Goal: Find specific page/section: Find specific page/section

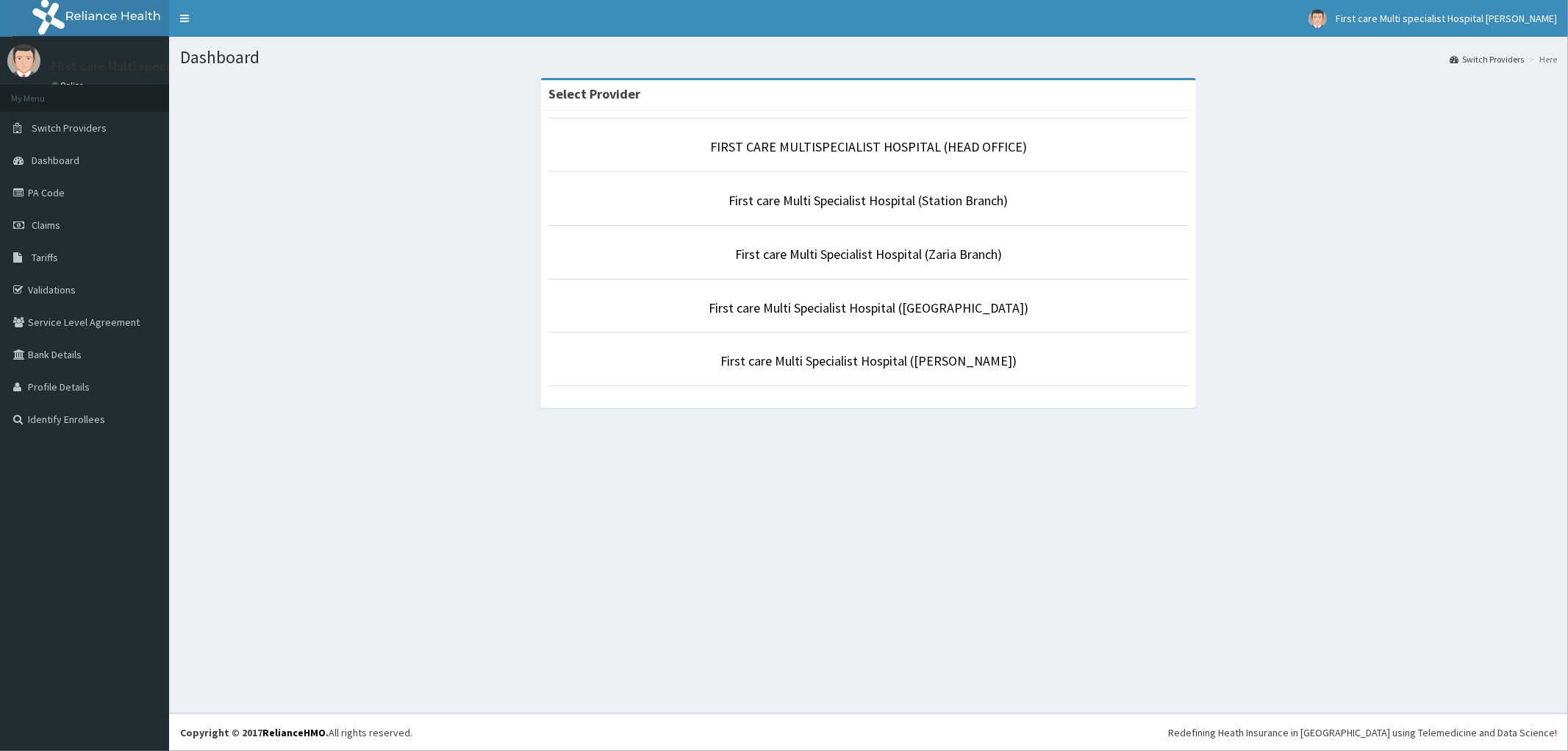
click at [737, 156] on p "FIRST CARE MULTISPECIALIST HOSPITAL (HEAD OFFICE)" at bounding box center [869, 147] width 641 height 19
click at [908, 148] on link "FIRST CARE MULTISPECIALIST HOSPITAL (HEAD OFFICE)" at bounding box center [869, 147] width 317 height 17
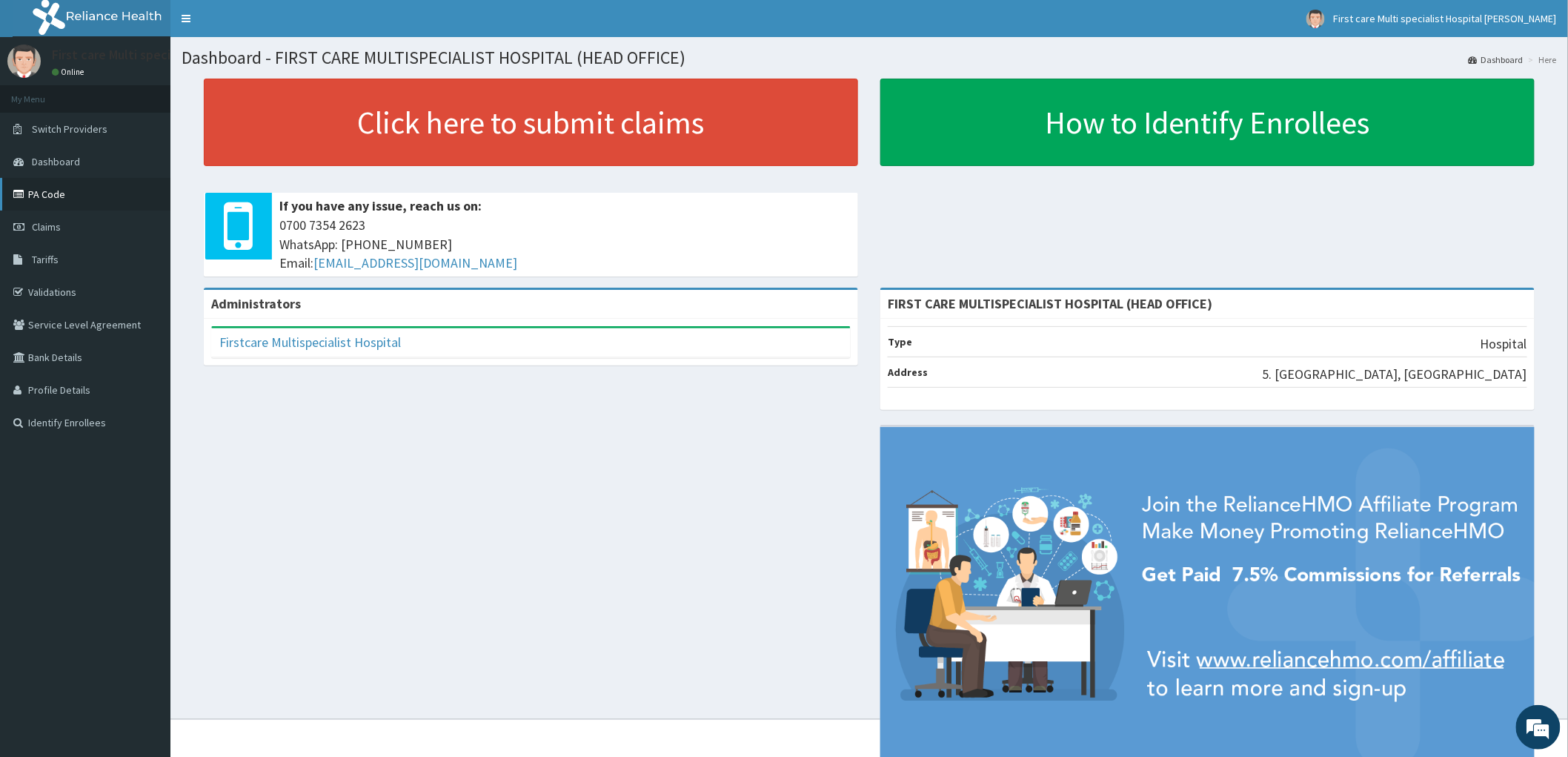
click at [62, 198] on link "PA Code" at bounding box center [85, 194] width 170 height 32
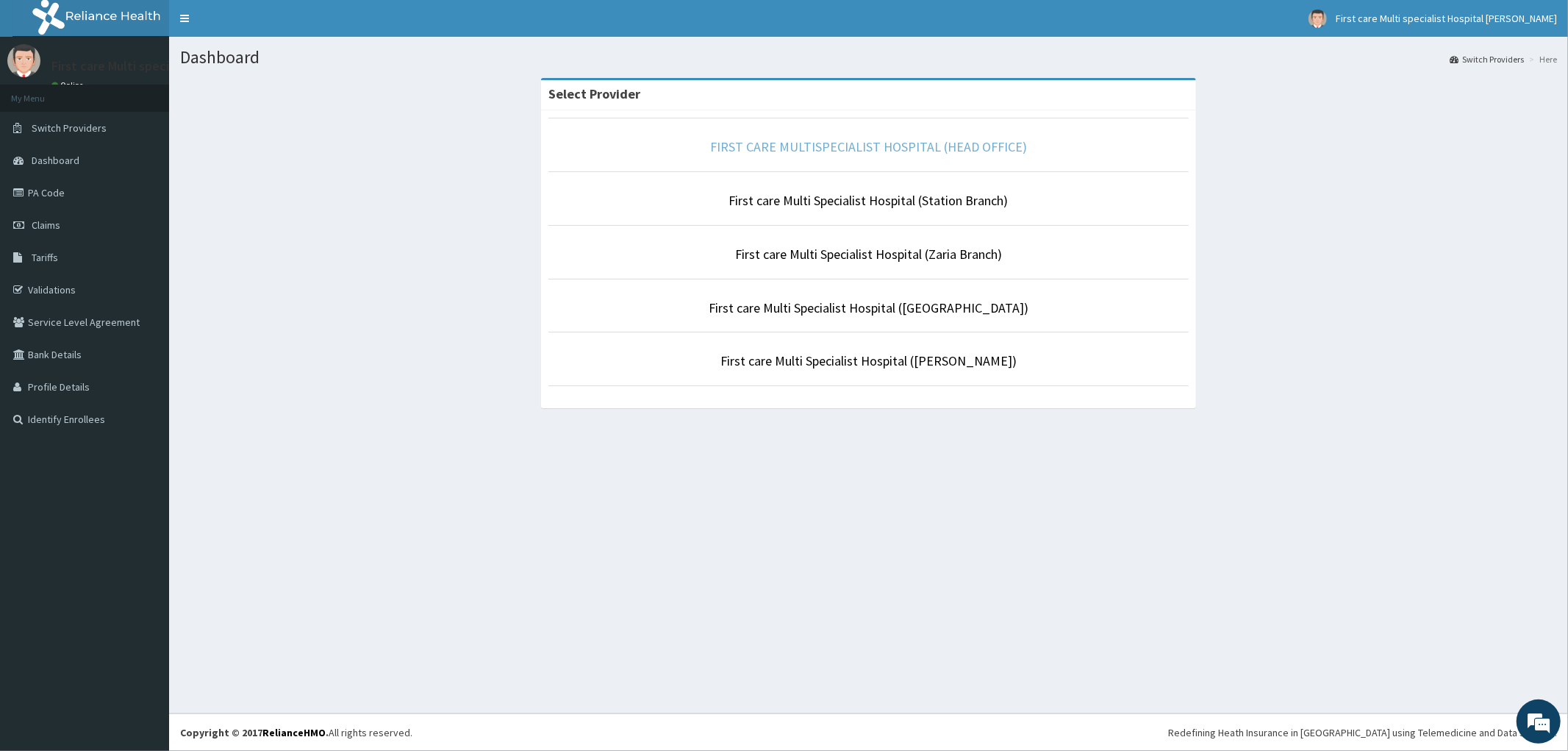
click at [819, 144] on link "FIRST CARE MULTISPECIALIST HOSPITAL (HEAD OFFICE)" at bounding box center [869, 147] width 317 height 17
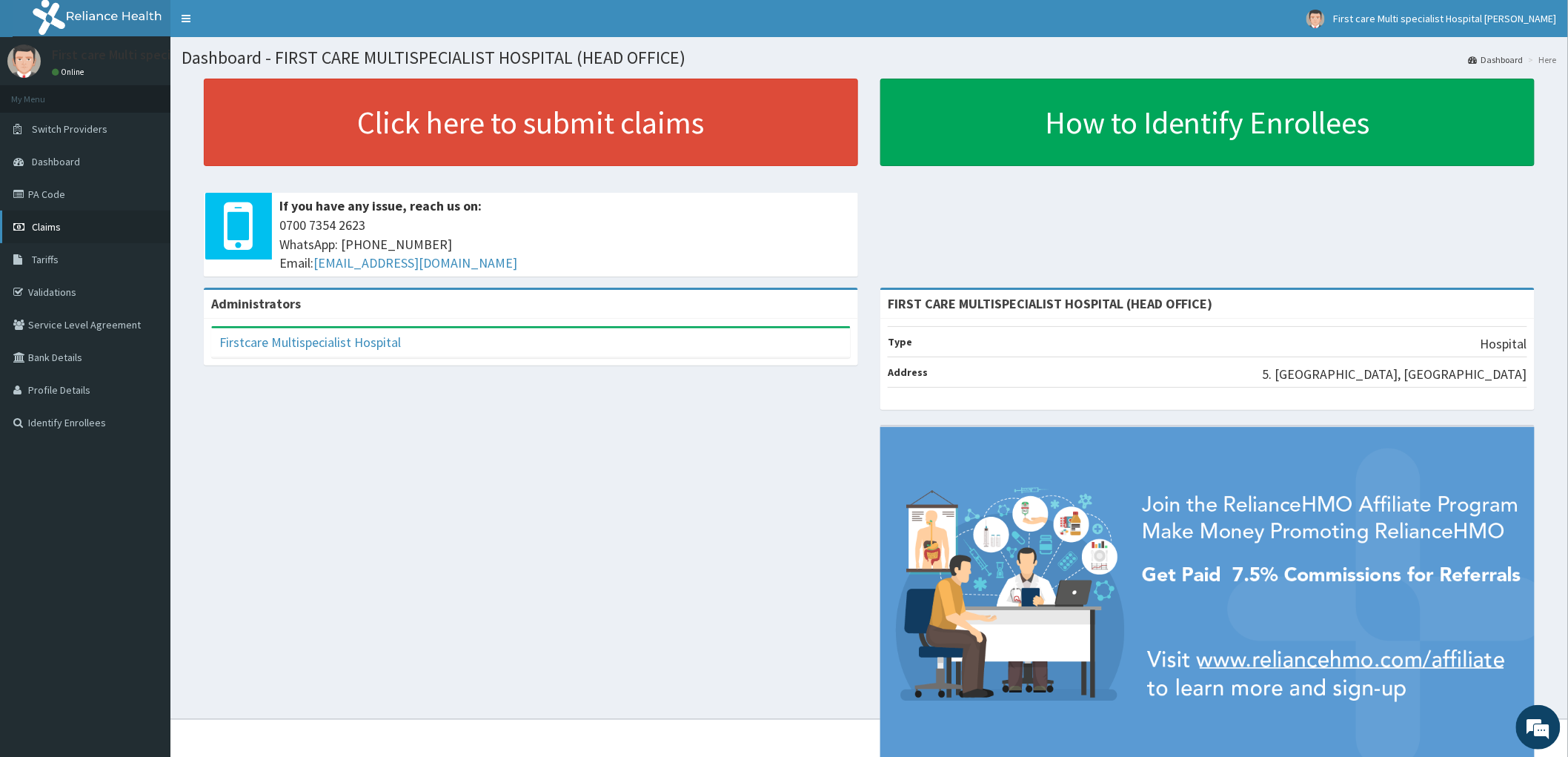
click at [50, 228] on span "Claims" at bounding box center [47, 227] width 29 height 14
